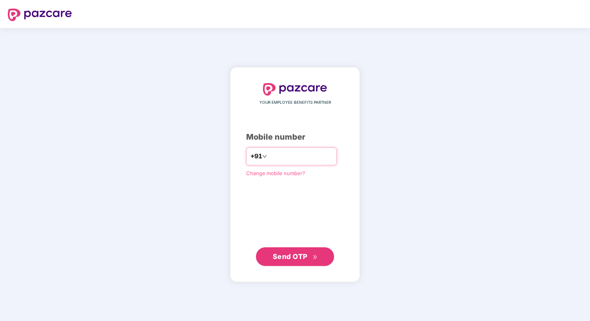
click at [280, 156] on input "number" at bounding box center [300, 156] width 64 height 12
type input "**********"
click at [299, 261] on span "Send OTP" at bounding box center [294, 256] width 45 height 11
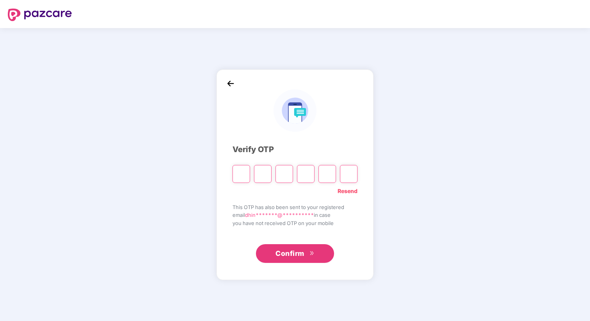
type input "*"
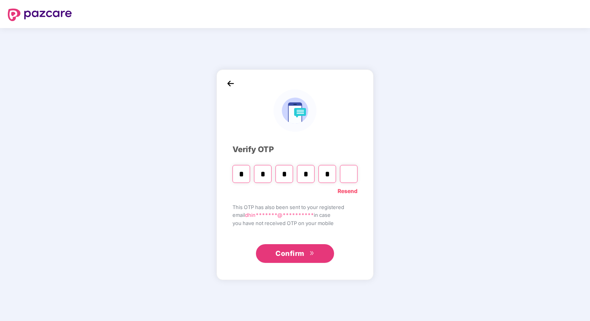
type input "*"
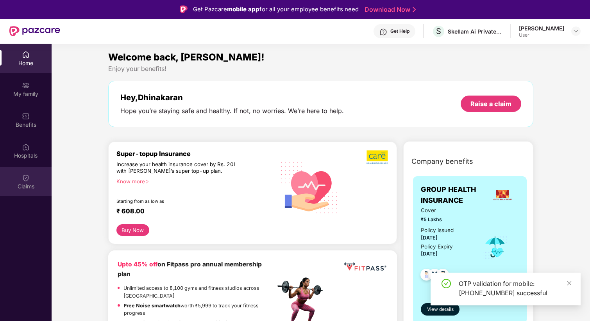
click at [34, 178] on div "Claims" at bounding box center [26, 181] width 52 height 29
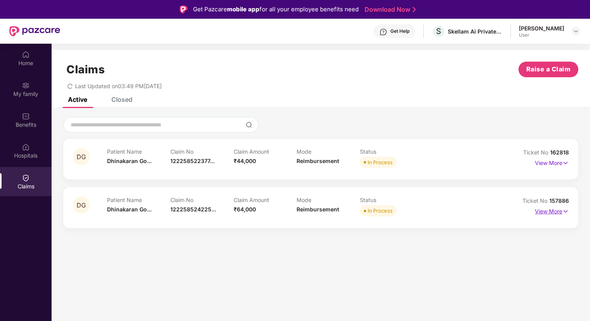
click at [545, 216] on p "View More" at bounding box center [551, 210] width 34 height 11
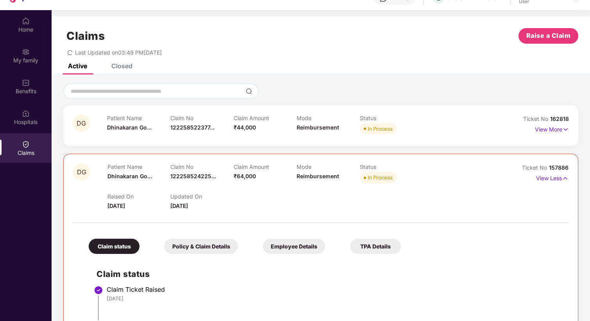
scroll to position [33, 0]
click at [554, 132] on p "View More" at bounding box center [551, 129] width 34 height 11
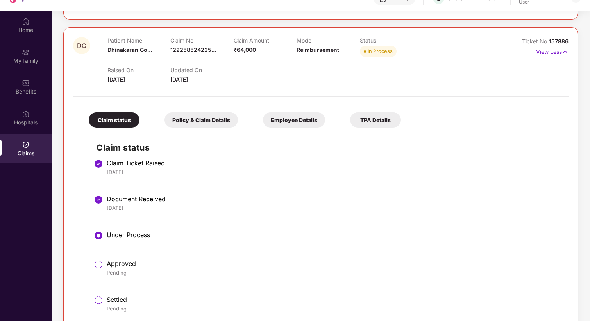
scroll to position [425, 0]
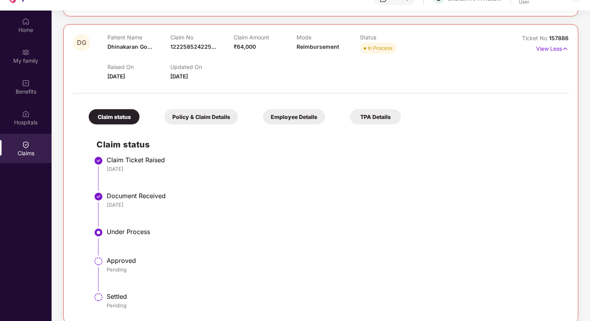
click at [366, 118] on div "TPA Details" at bounding box center [375, 116] width 51 height 15
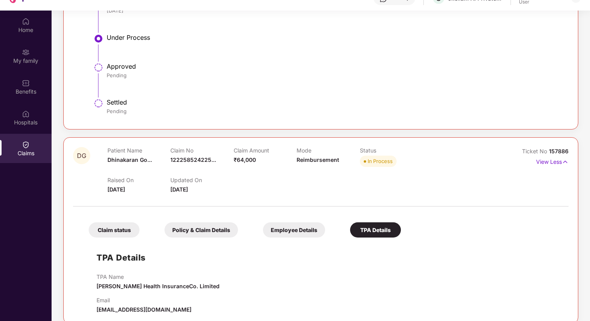
scroll to position [44, 0]
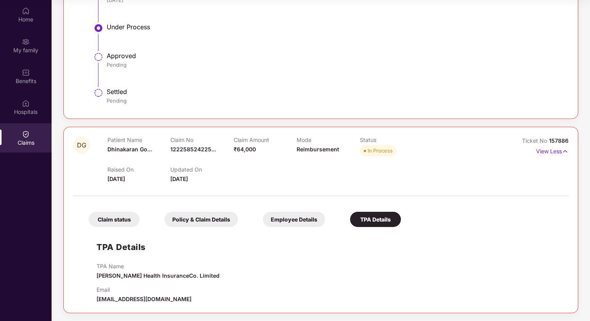
click at [296, 216] on div "Employee Details" at bounding box center [294, 219] width 62 height 15
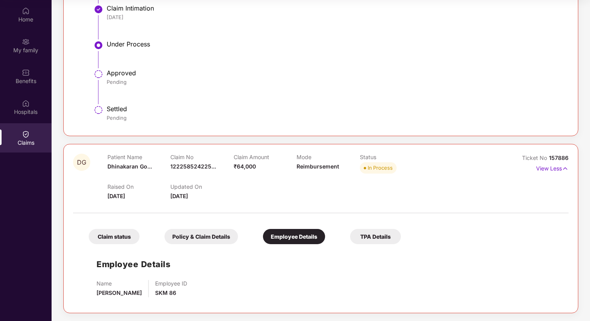
scroll to position [294, 0]
click at [200, 235] on div "Policy & Claim Details" at bounding box center [200, 236] width 73 height 15
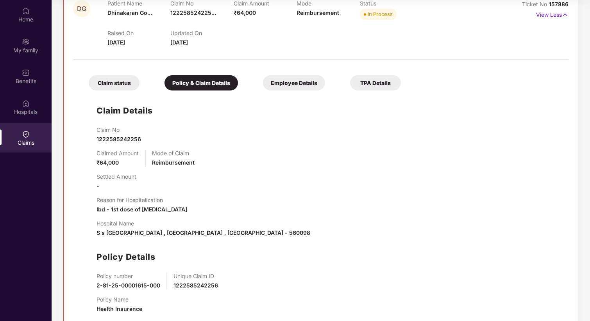
scroll to position [443, 0]
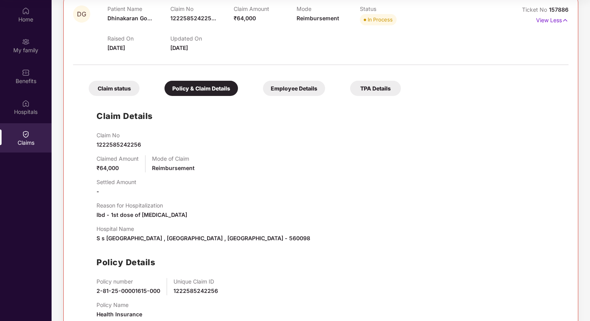
click at [116, 95] on div "Claim status" at bounding box center [114, 88] width 51 height 15
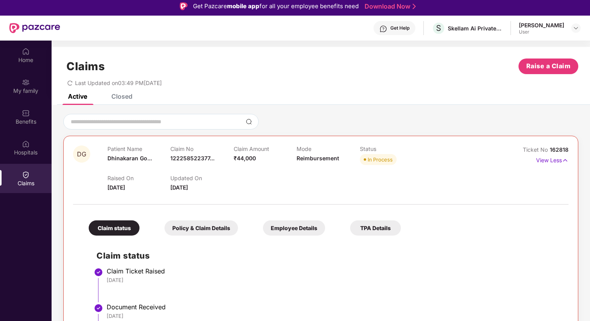
scroll to position [0, 0]
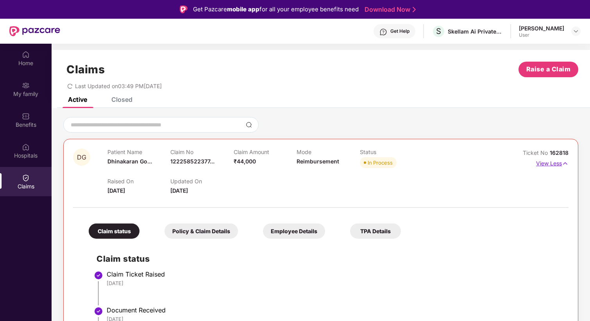
click at [559, 160] on p "View Less" at bounding box center [552, 162] width 32 height 11
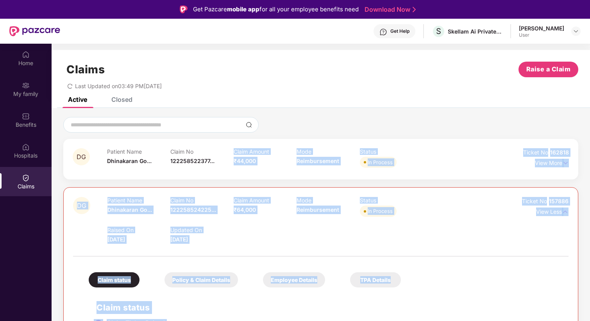
drag, startPoint x: 173, startPoint y: 177, endPoint x: 210, endPoint y: 164, distance: 39.2
click at [210, 164] on body "Get Pazcare mobile app for all your employee benefits need Download Now Get Hel…" at bounding box center [295, 160] width 590 height 321
click at [210, 164] on span "122258522377..." at bounding box center [192, 161] width 44 height 7
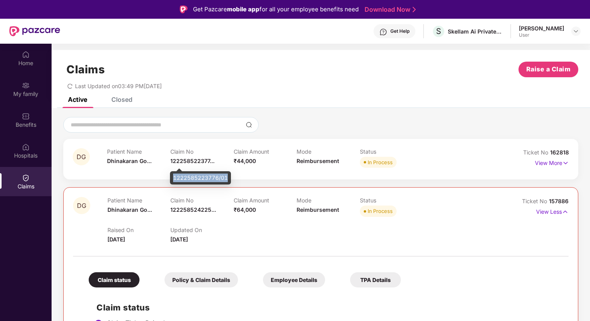
drag, startPoint x: 174, startPoint y: 178, endPoint x: 227, endPoint y: 179, distance: 53.1
click at [227, 179] on div "1222585223776/01" at bounding box center [200, 177] width 61 height 13
copy div "1222585223776/01"
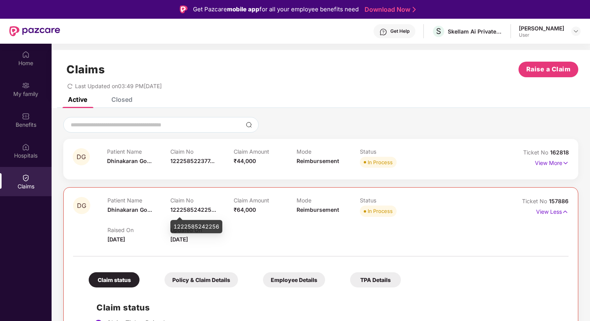
click at [192, 208] on span "122258524225..." at bounding box center [193, 210] width 46 height 7
drag, startPoint x: 174, startPoint y: 226, endPoint x: 221, endPoint y: 226, distance: 47.6
click at [221, 226] on div "1222585242256" at bounding box center [196, 226] width 52 height 13
copy div "1222585242256"
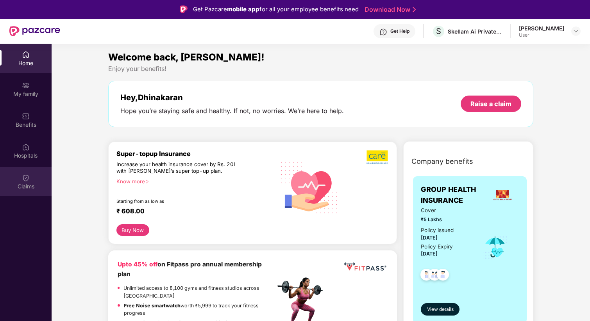
click at [24, 178] on img at bounding box center [26, 178] width 8 height 8
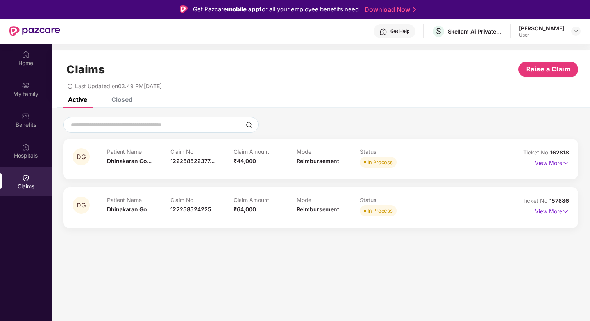
click at [554, 210] on p "View More" at bounding box center [551, 210] width 34 height 11
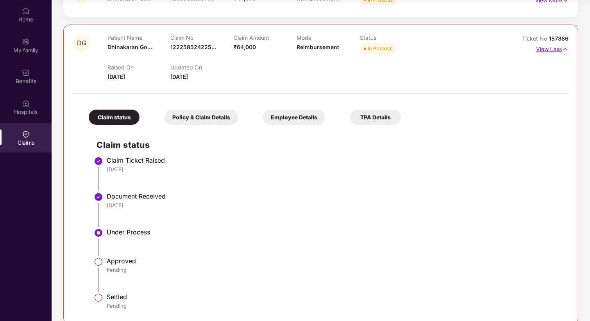
scroll to position [121, 0]
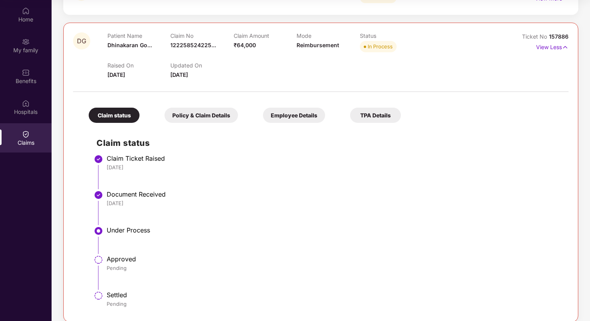
click at [189, 41] on div "Claim No 122258524225..." at bounding box center [201, 42] width 63 height 21
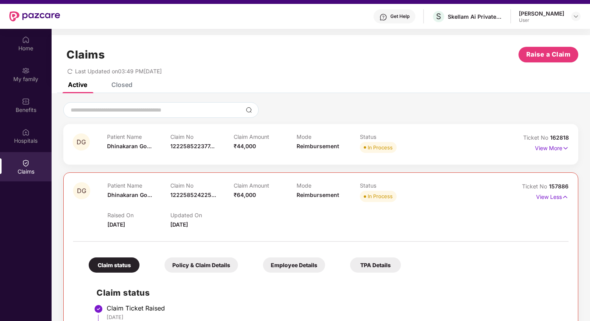
scroll to position [5, 0]
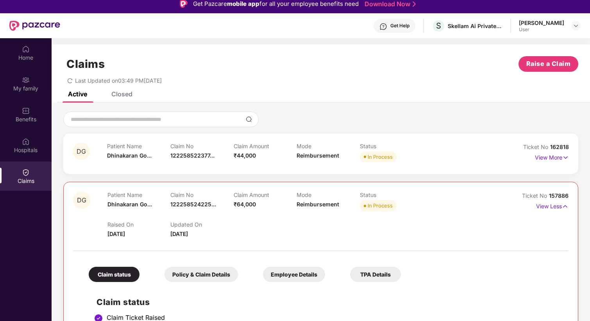
click at [233, 154] on span "₹44,000" at bounding box center [244, 155] width 22 height 7
click at [553, 156] on p "View More" at bounding box center [551, 156] width 34 height 11
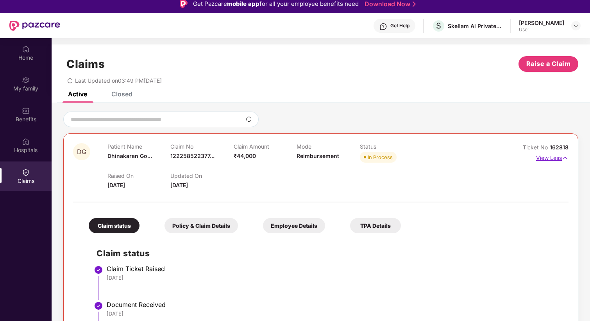
click at [541, 162] on p "View Less" at bounding box center [552, 157] width 32 height 11
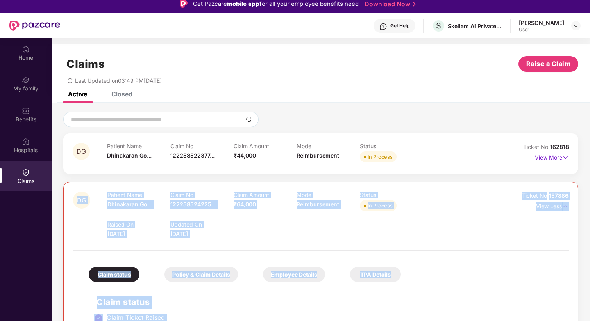
drag, startPoint x: 174, startPoint y: 173, endPoint x: 230, endPoint y: 173, distance: 55.8
click at [230, 173] on body "Get Pazcare mobile app for all your employee benefits need Download Now Get Hel…" at bounding box center [295, 155] width 590 height 321
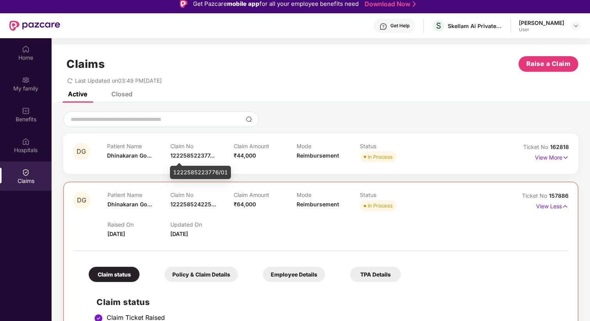
click at [200, 156] on span "122258522377..." at bounding box center [192, 155] width 44 height 7
drag, startPoint x: 228, startPoint y: 171, endPoint x: 171, endPoint y: 171, distance: 57.0
click at [171, 171] on div "1222585223776/01" at bounding box center [200, 172] width 61 height 13
copy div "1222585223776/01"
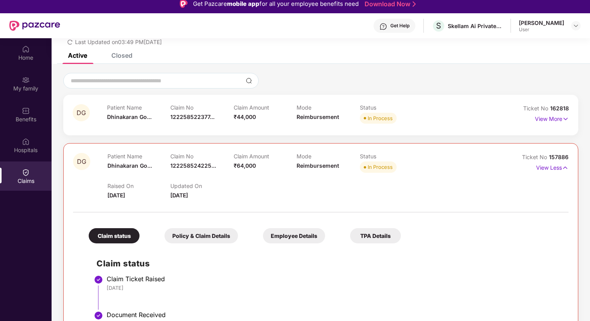
scroll to position [0, 0]
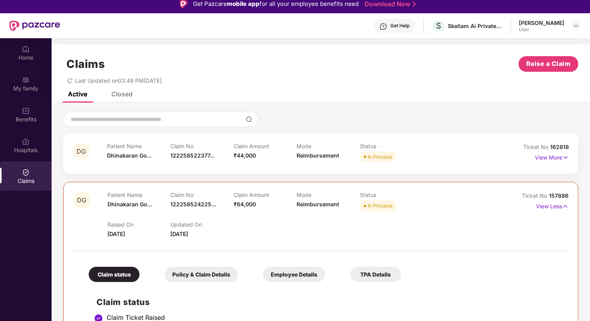
click at [112, 96] on div "Closed" at bounding box center [121, 94] width 21 height 8
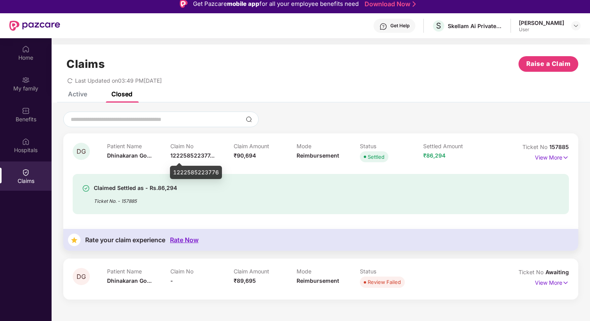
click at [198, 153] on span "122258522377..." at bounding box center [192, 155] width 44 height 7
drag, startPoint x: 173, startPoint y: 173, endPoint x: 219, endPoint y: 173, distance: 45.7
click at [219, 173] on div "1222585223776" at bounding box center [196, 172] width 52 height 13
copy div "1222585223776"
click at [248, 119] on img at bounding box center [249, 119] width 6 height 6
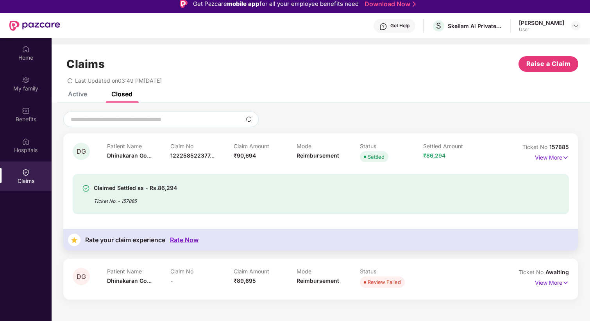
click at [347, 96] on div "Active Closed" at bounding box center [321, 97] width 538 height 11
